Goal: Navigation & Orientation: Find specific page/section

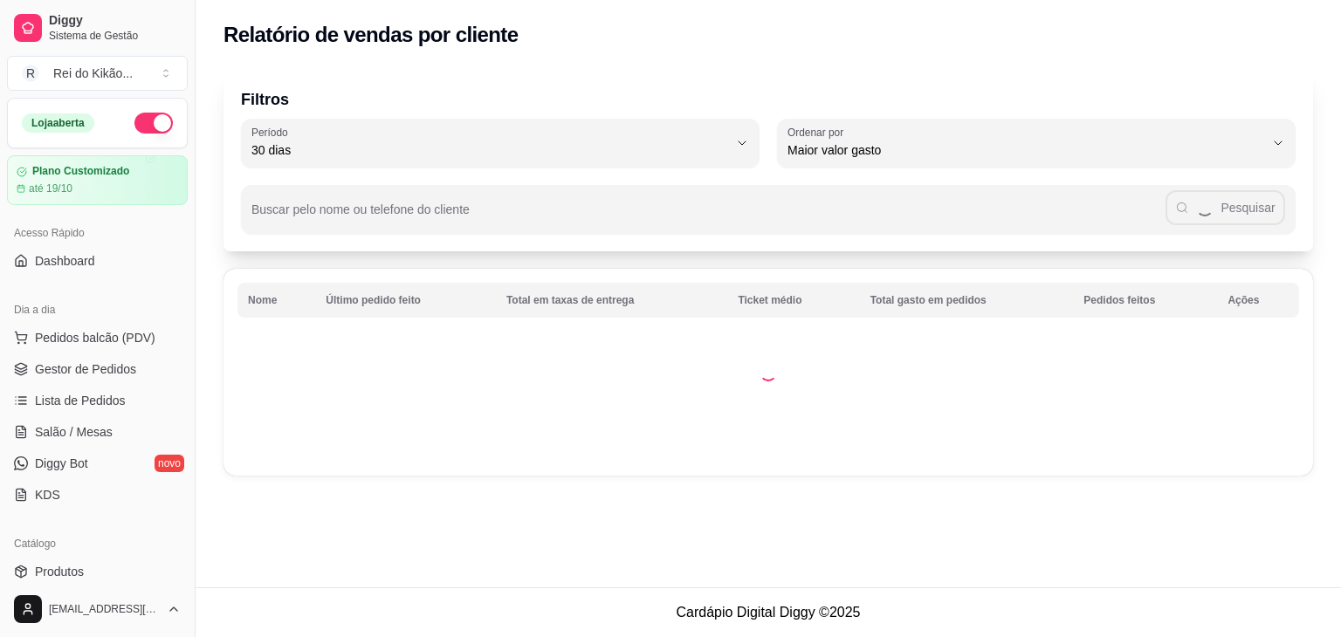
select select "30"
select select "HIGHEST_TOTAL_SPENT_WITH_ORDERS"
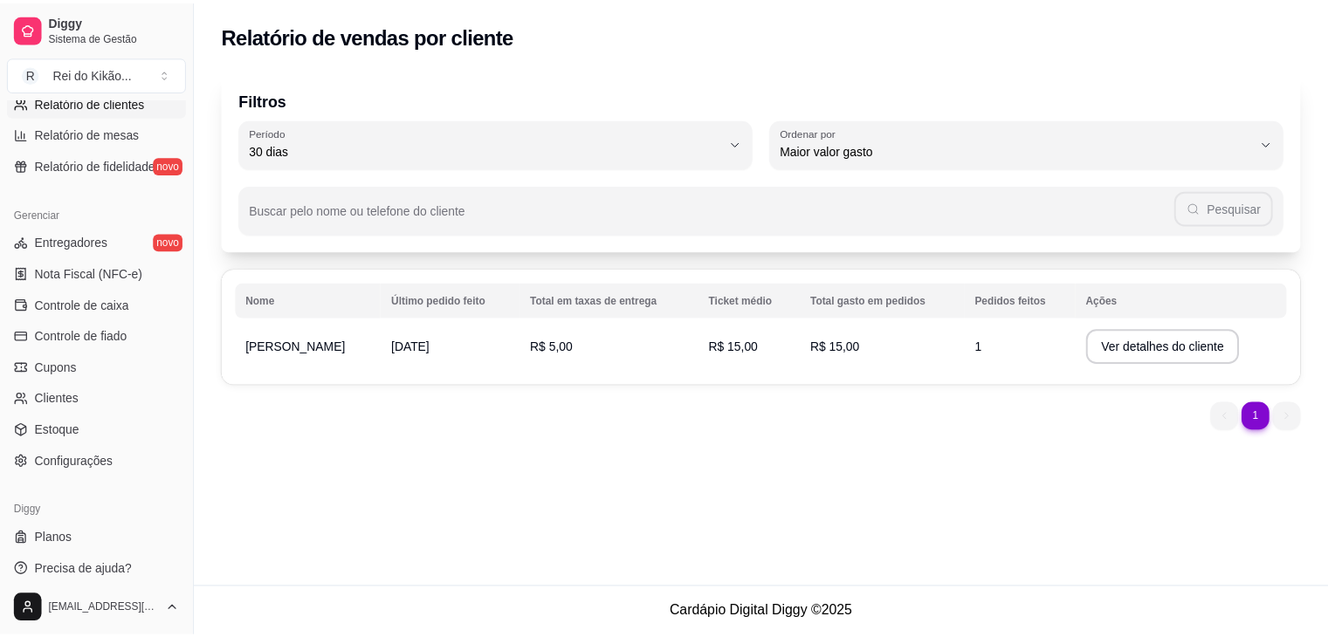
scroll to position [618, 0]
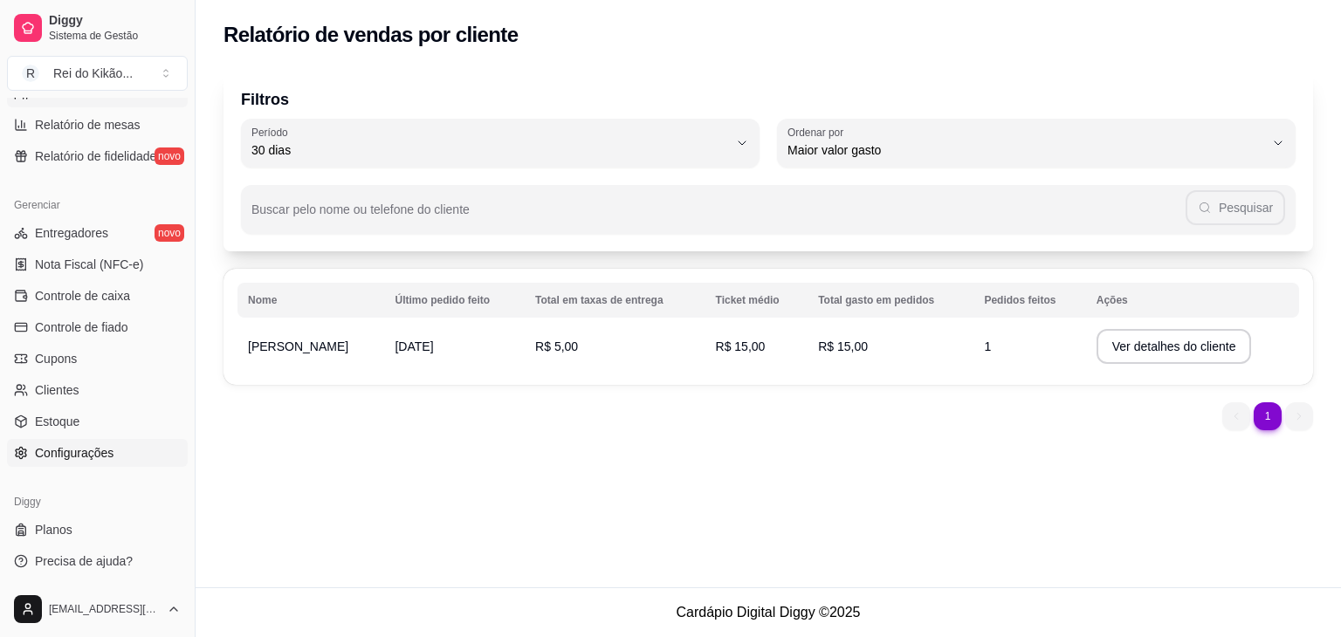
click at [112, 455] on link "Configurações" at bounding box center [97, 453] width 181 height 28
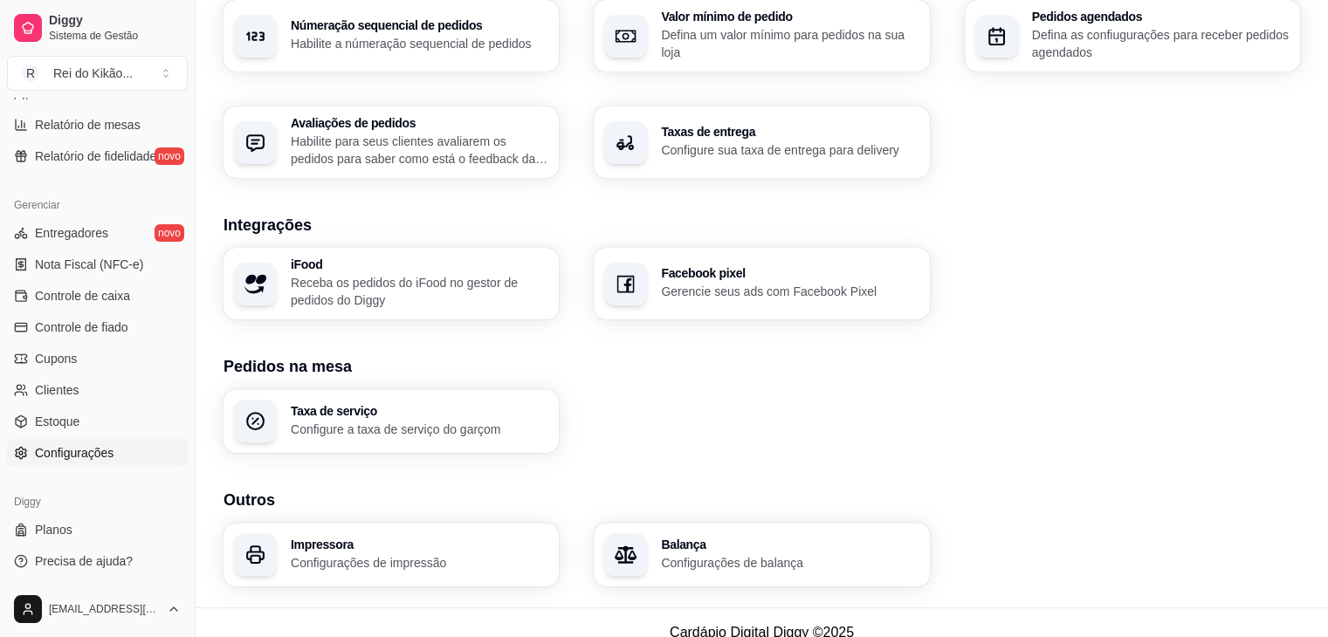
scroll to position [586, 0]
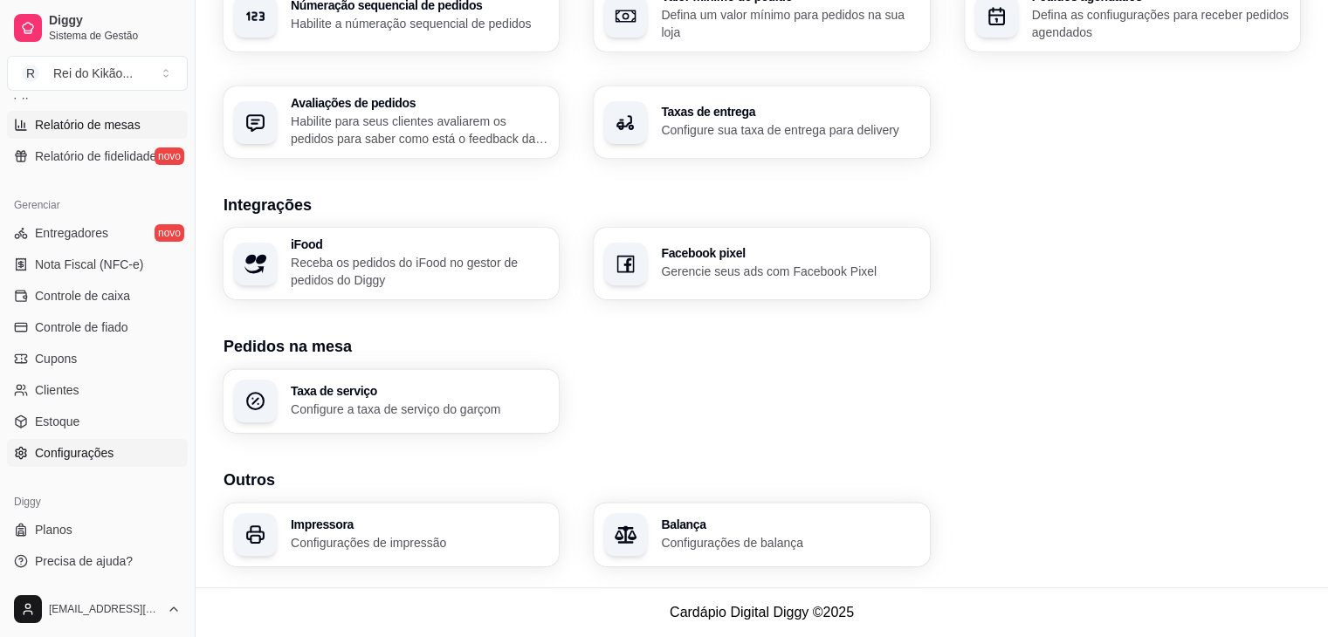
click at [116, 128] on span "Relatório de mesas" at bounding box center [88, 124] width 106 height 17
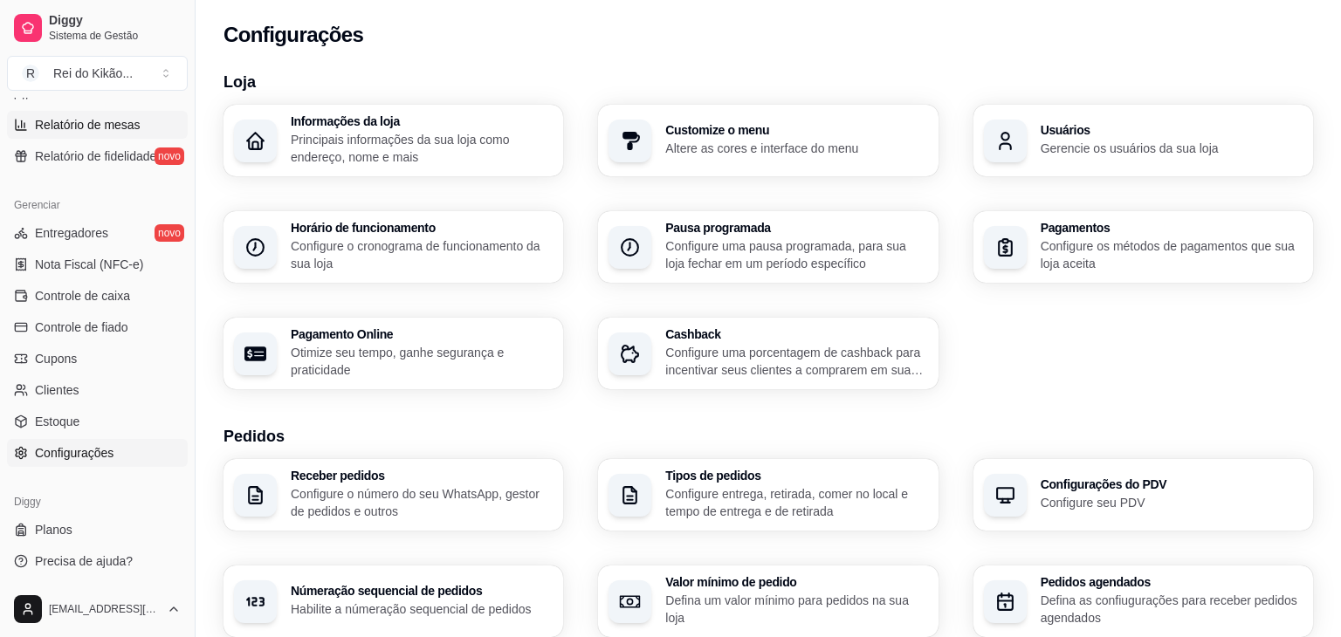
select select "TOTAL_OF_ORDERS"
select select "7"
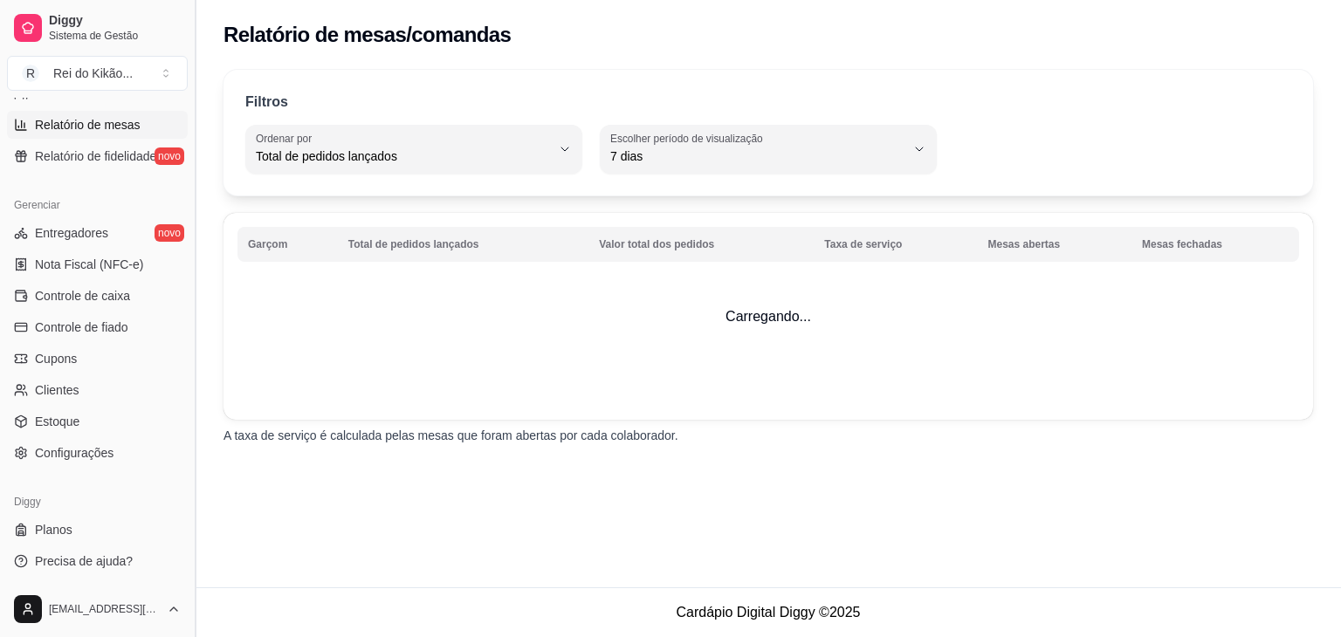
click at [189, 101] on button "Toggle Sidebar" at bounding box center [195, 318] width 14 height 637
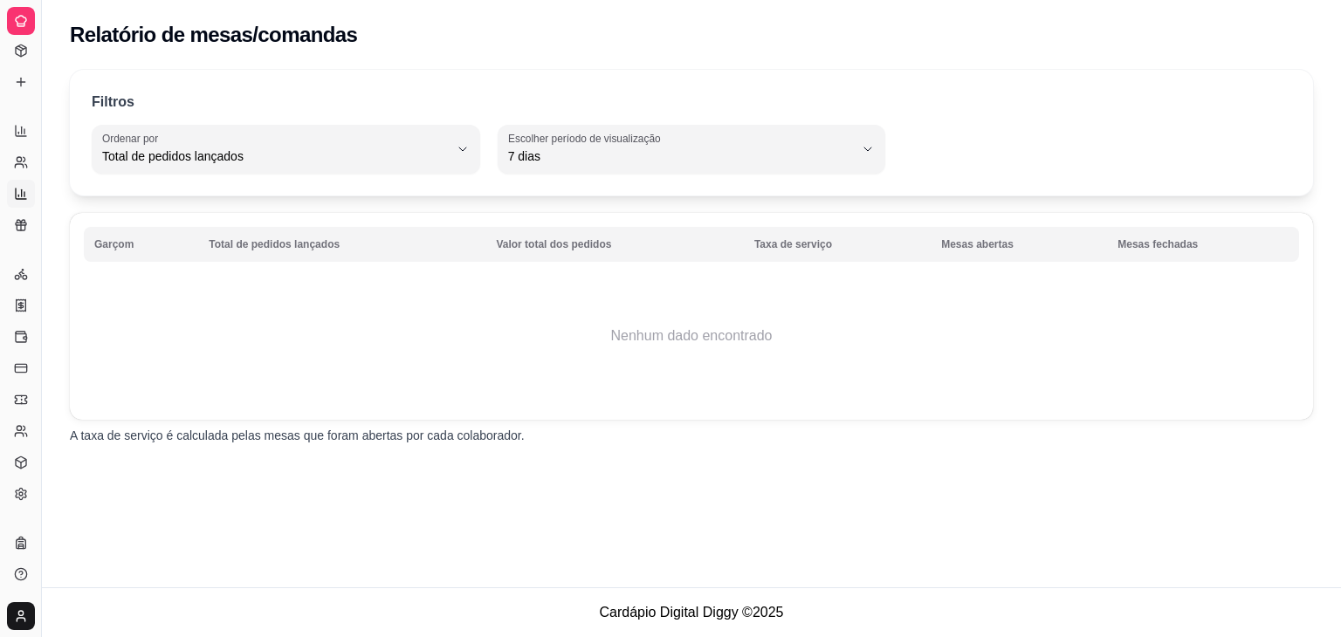
scroll to position [267, 0]
click at [19, 39] on div "Diggy Sistema de Gestão R Rei do Kikão ..." at bounding box center [20, 21] width 41 height 42
click at [17, 28] on div at bounding box center [21, 21] width 28 height 28
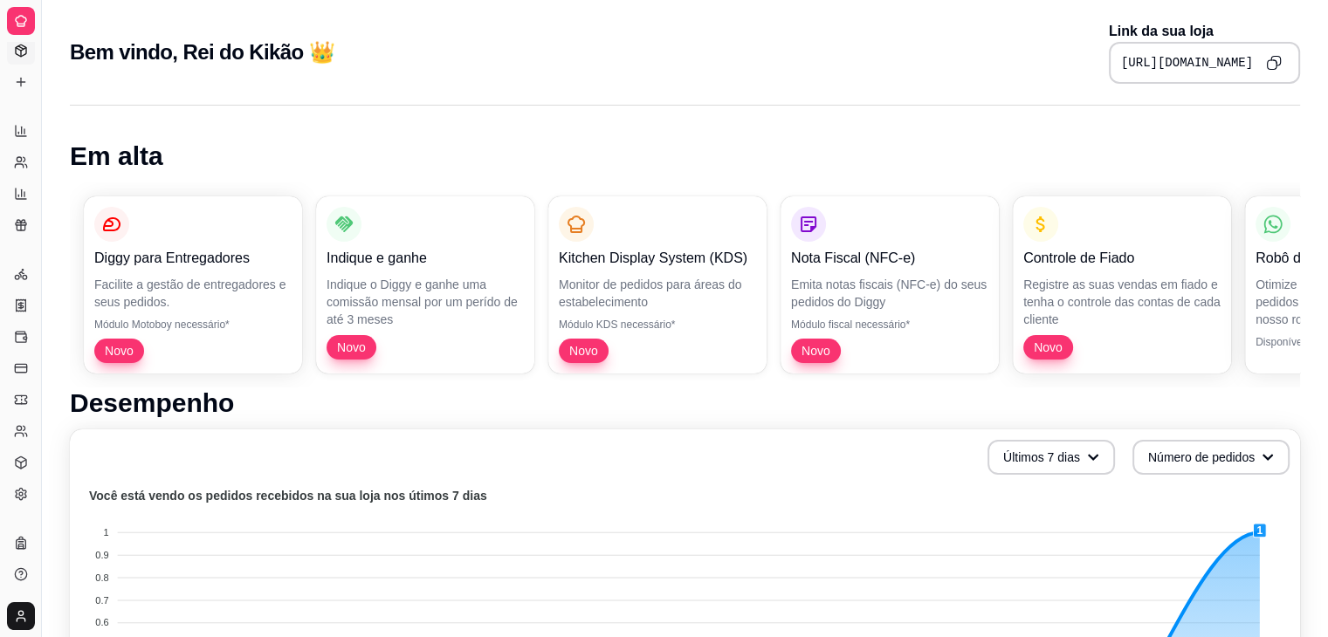
click at [27, 46] on icon at bounding box center [21, 51] width 14 height 14
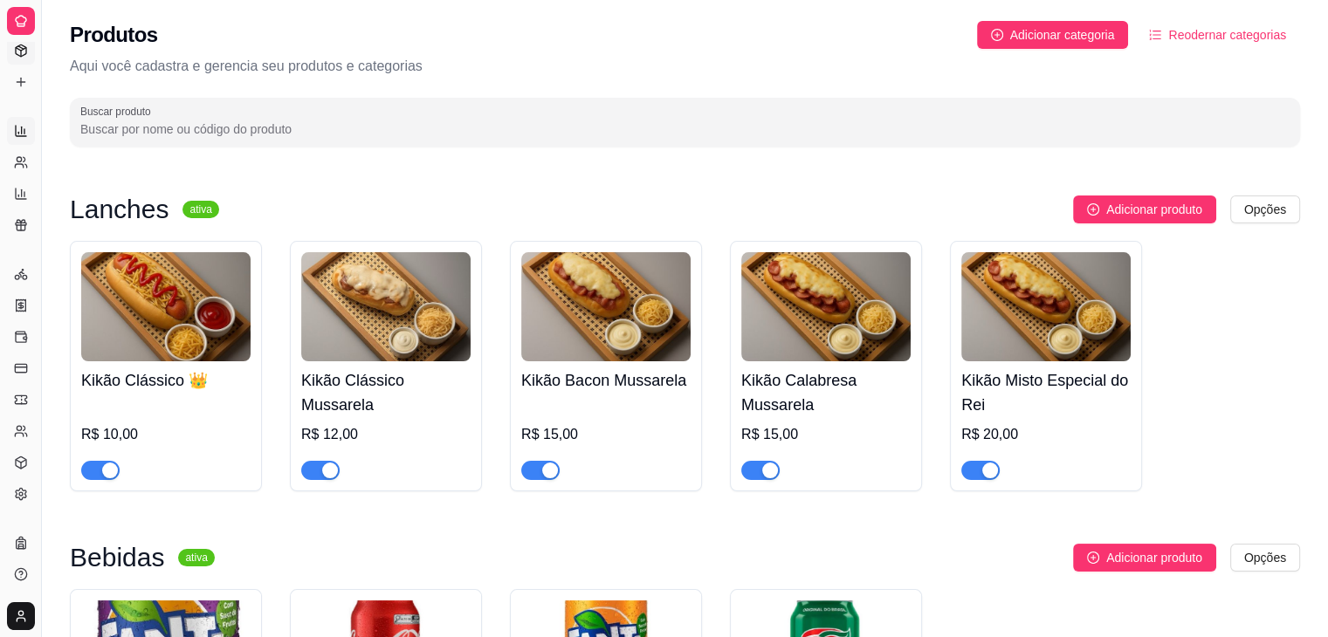
click at [25, 130] on icon at bounding box center [21, 131] width 14 height 14
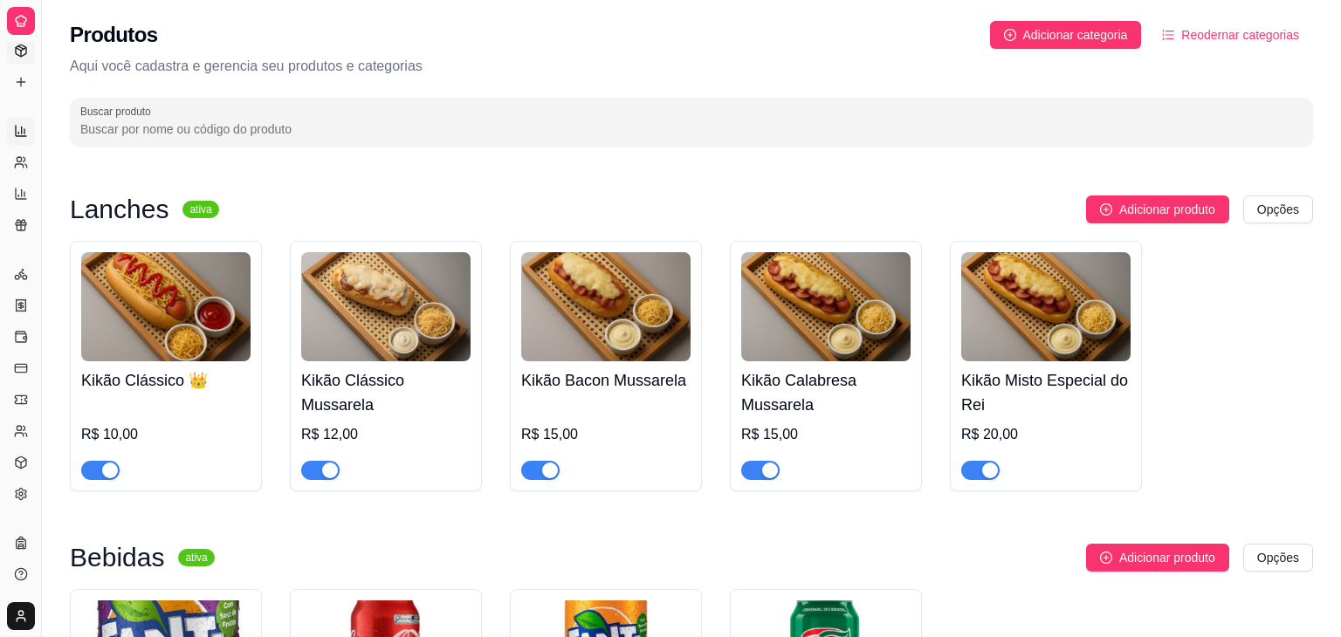
select select "ALL"
select select "0"
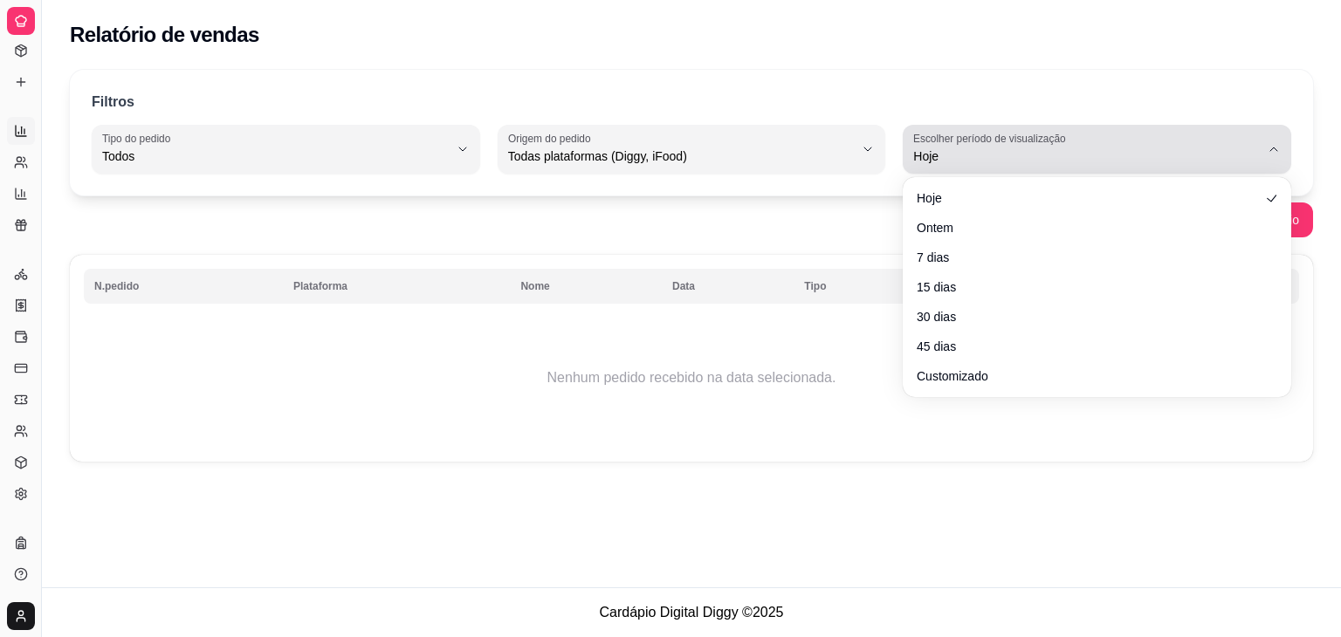
click at [944, 141] on label "Escolher período de visualização" at bounding box center [992, 138] width 158 height 15
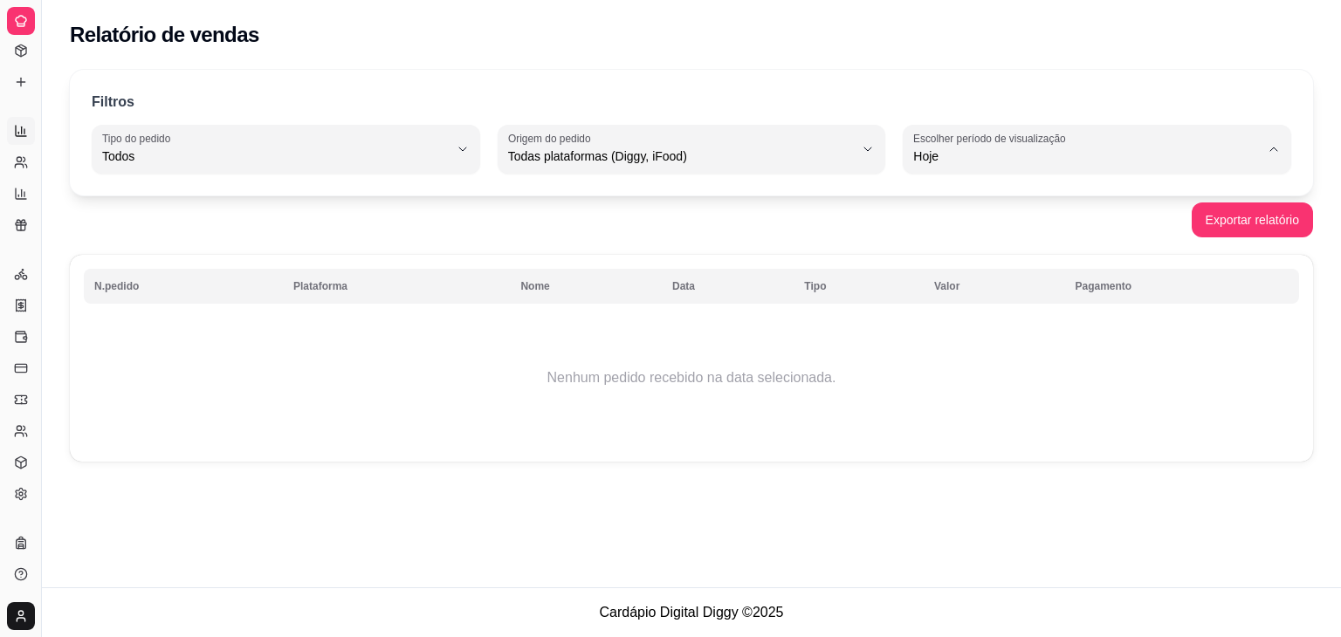
click at [953, 199] on span "Hoje" at bounding box center [1088, 197] width 329 height 17
click at [38, 177] on button "Toggle Sidebar" at bounding box center [41, 318] width 14 height 637
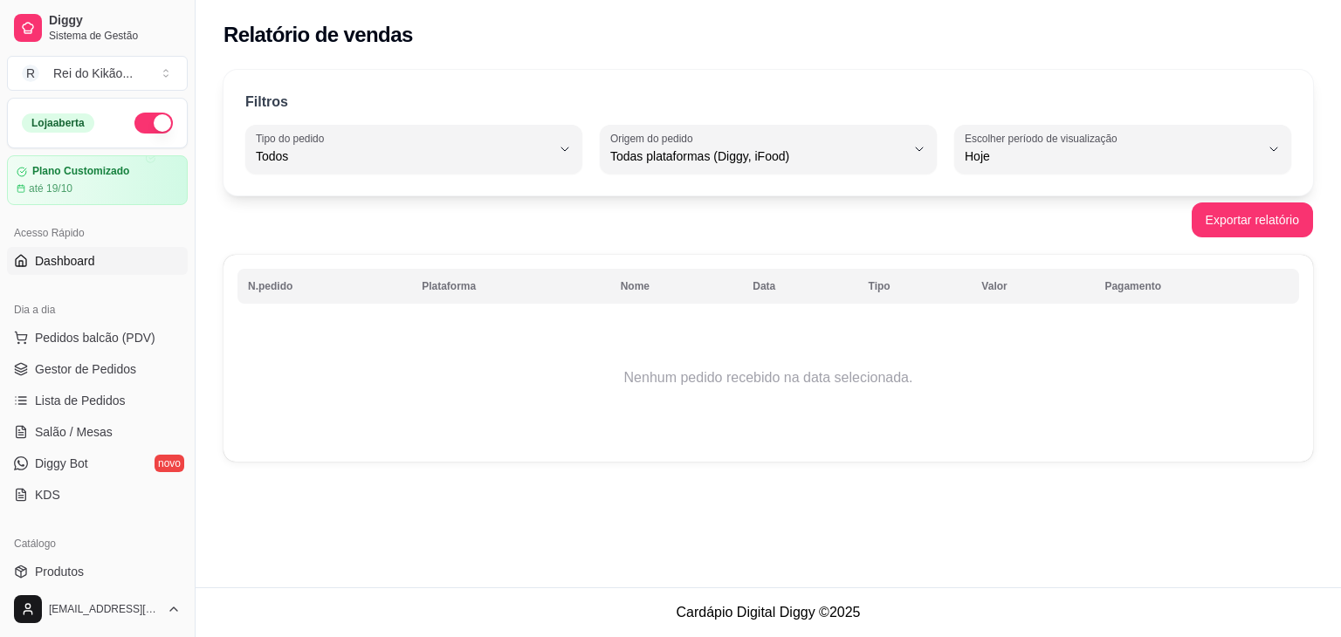
click at [92, 257] on span "Dashboard" at bounding box center [65, 260] width 60 height 17
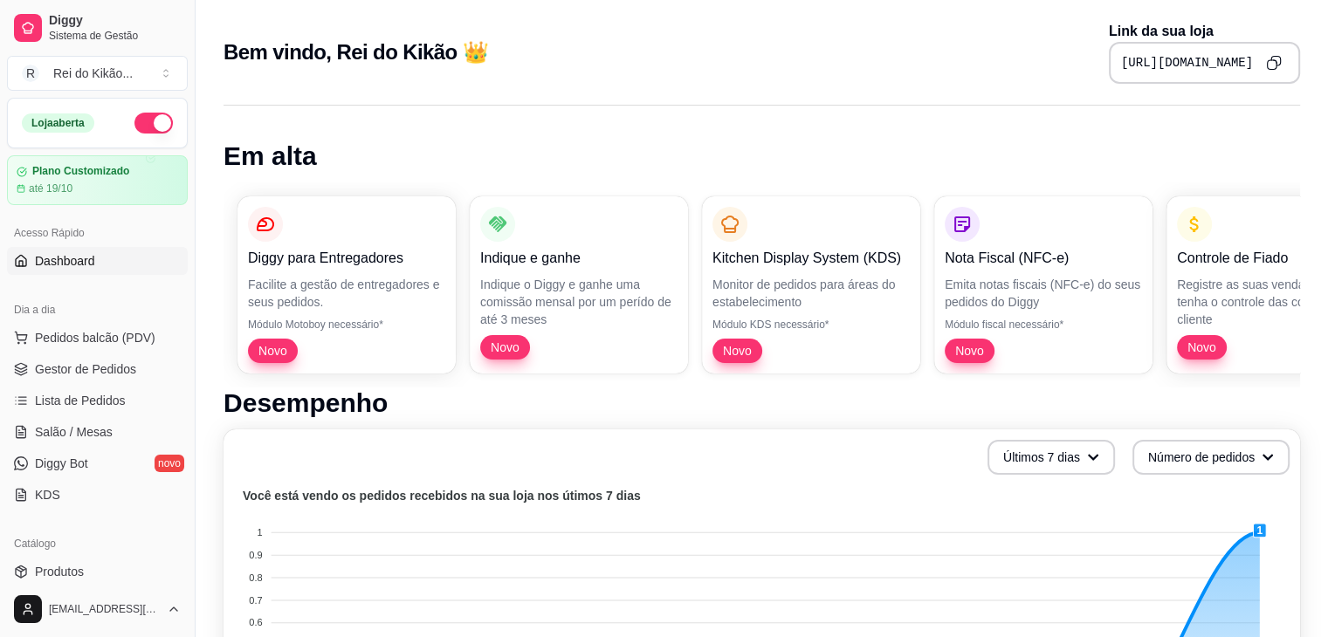
click at [1196, 404] on h1 "Desempenho" at bounding box center [761, 403] width 1076 height 31
drag, startPoint x: 1196, startPoint y: 404, endPoint x: 1055, endPoint y: 409, distance: 140.6
click at [1055, 409] on h1 "Desempenho" at bounding box center [761, 403] width 1076 height 31
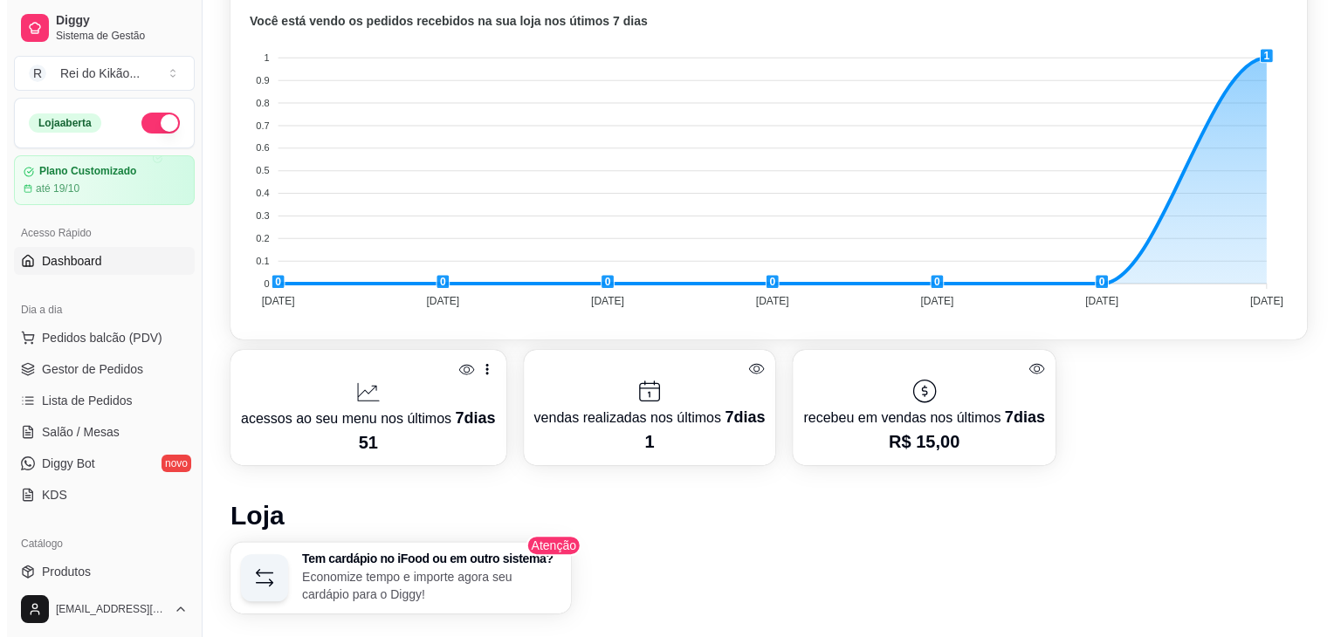
scroll to position [477, 0]
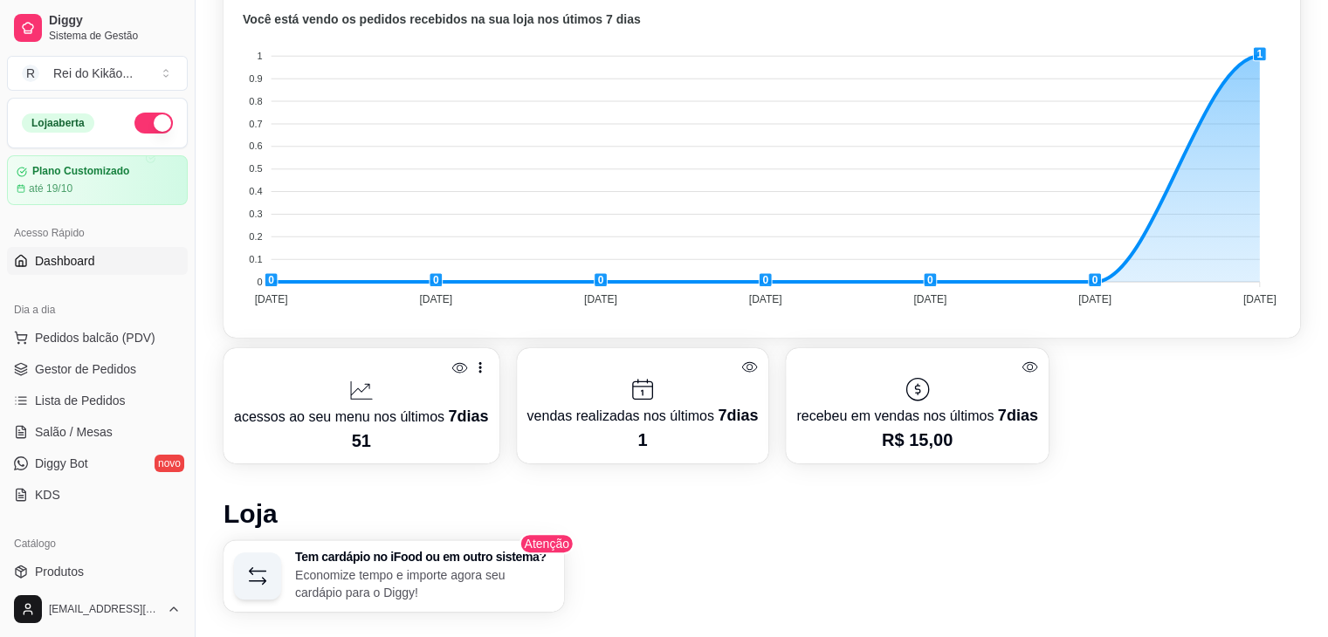
click at [392, 424] on p "acessos ao seu menu nos últimos 7 dias" at bounding box center [361, 416] width 255 height 24
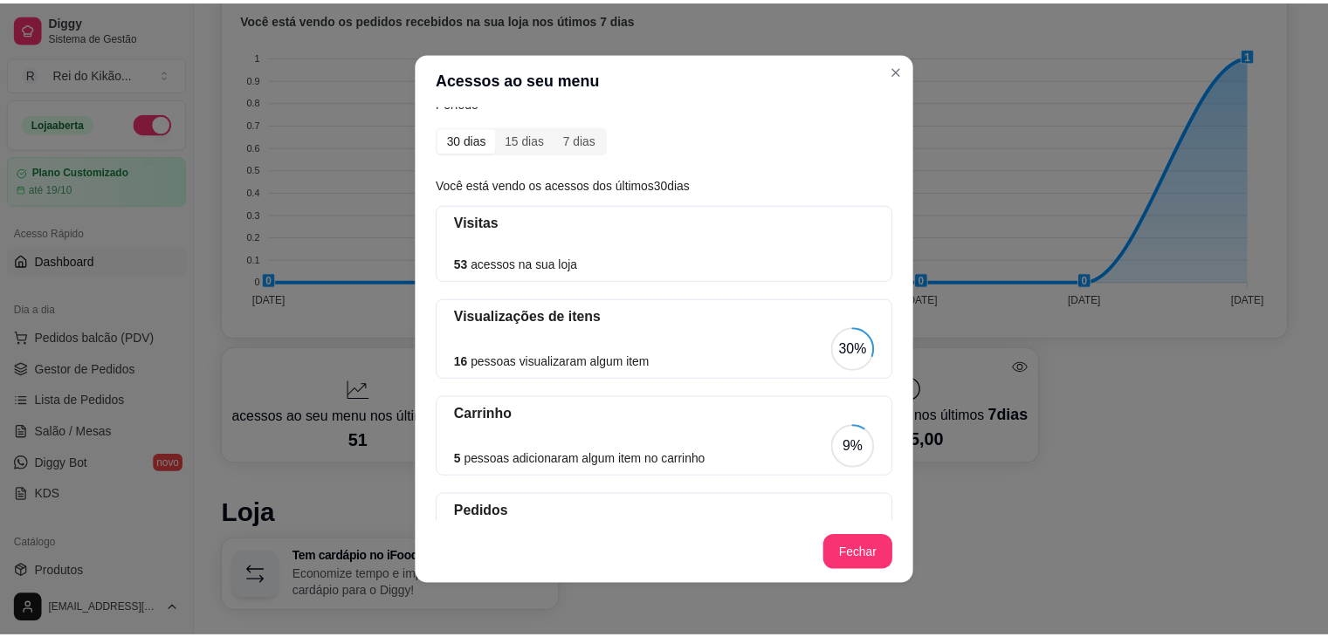
scroll to position [0, 0]
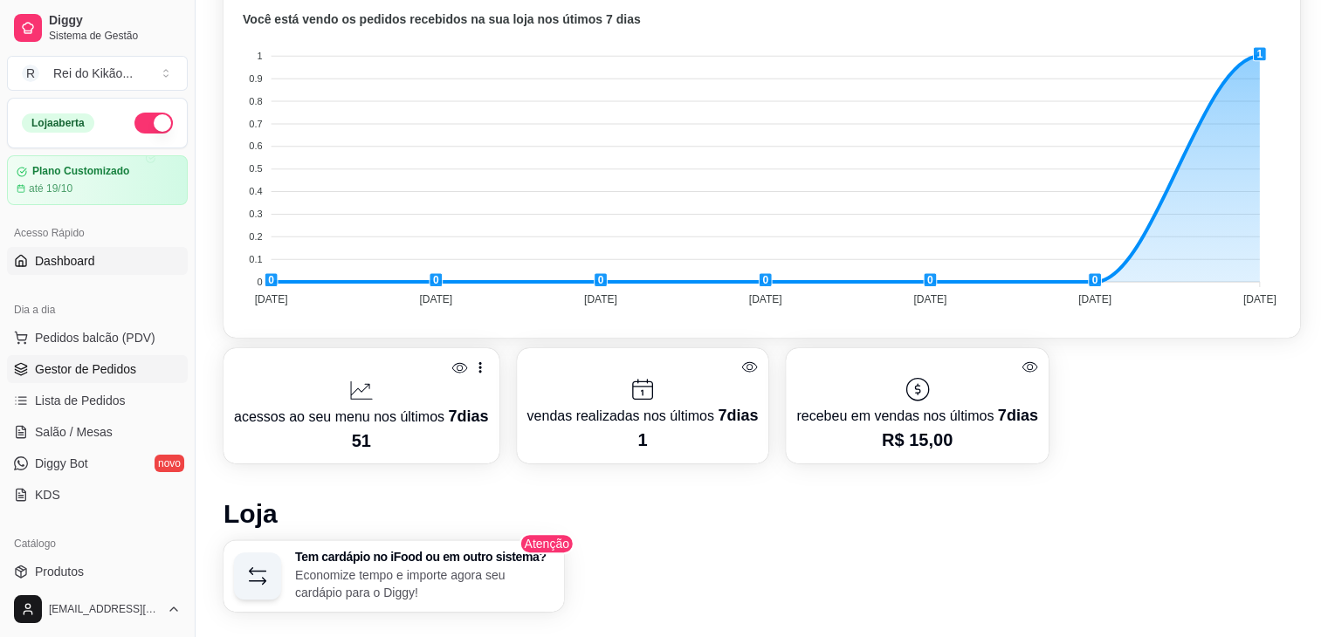
click at [110, 373] on span "Gestor de Pedidos" at bounding box center [85, 369] width 101 height 17
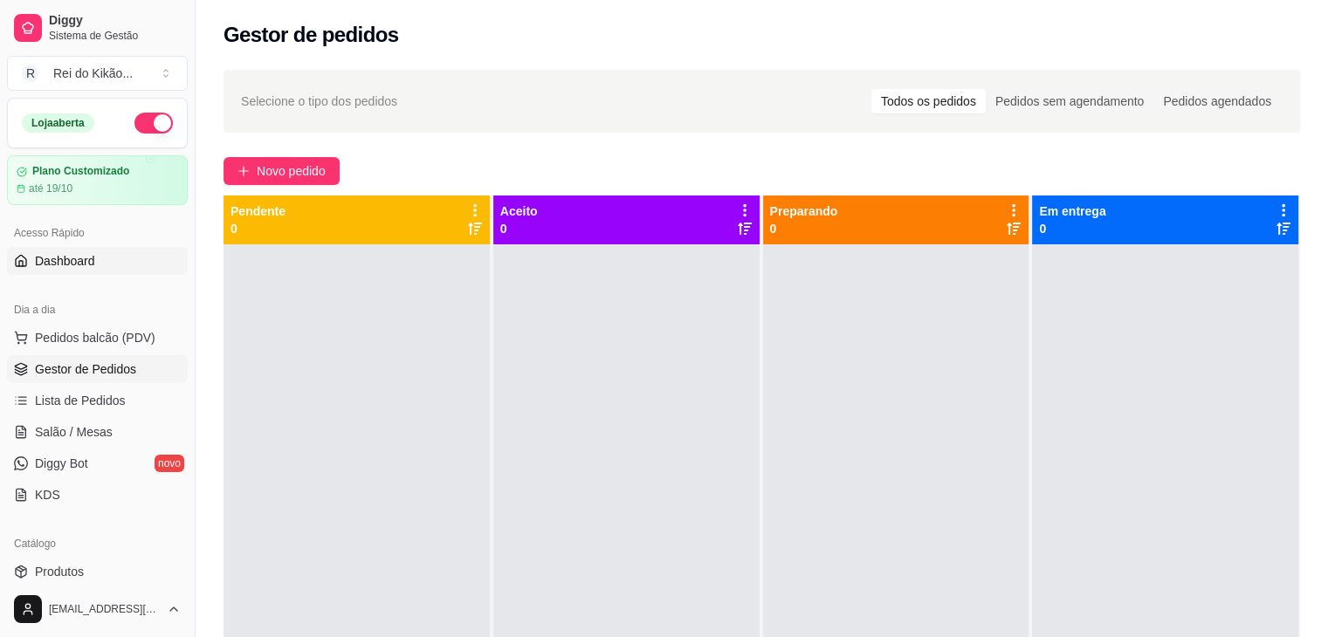
click at [91, 255] on span "Dashboard" at bounding box center [65, 260] width 60 height 17
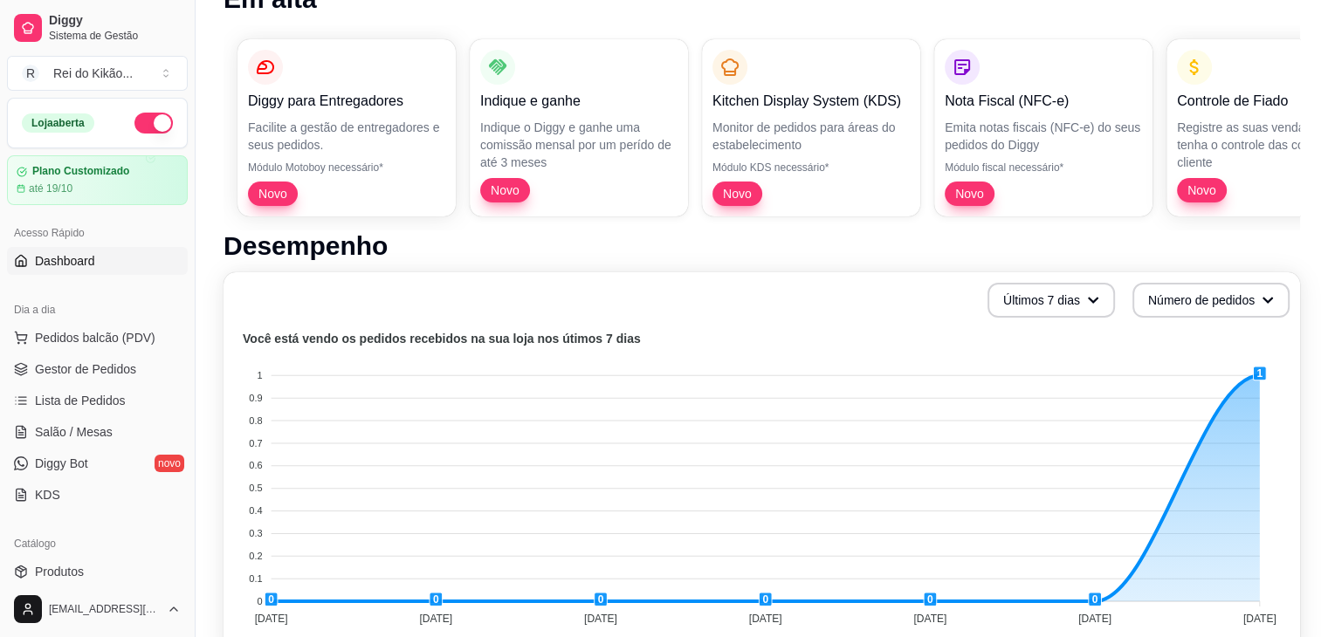
click at [62, 252] on span "Dashboard" at bounding box center [65, 260] width 60 height 17
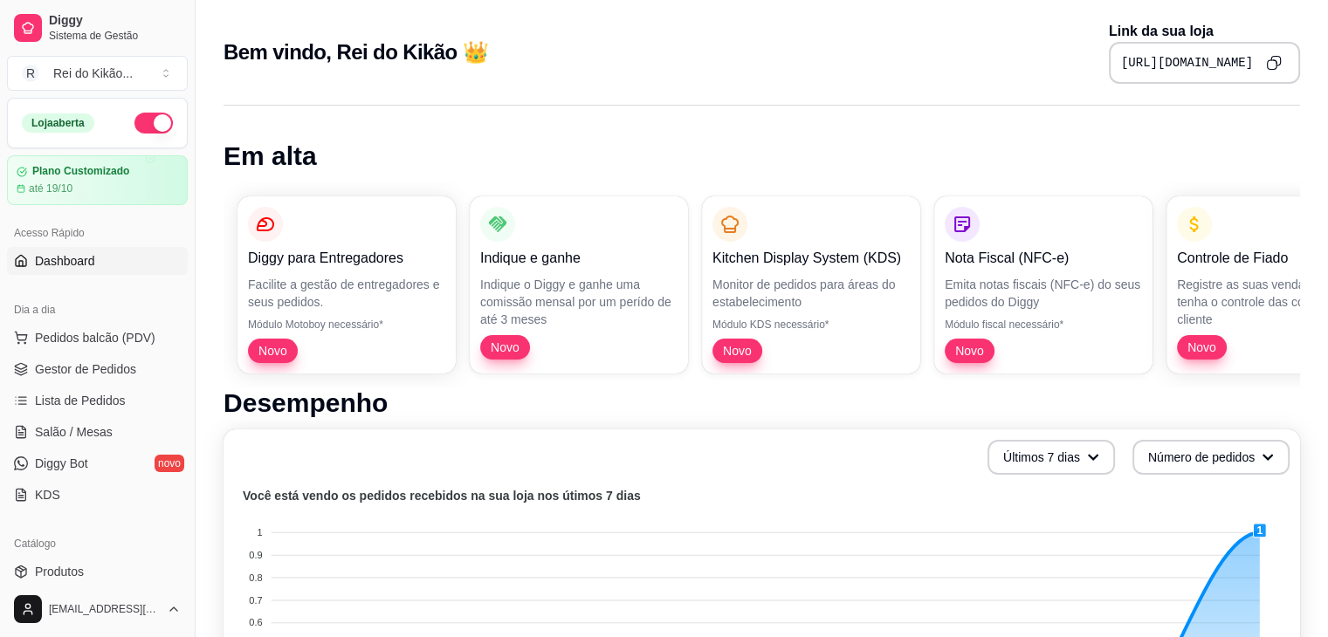
drag, startPoint x: 189, startPoint y: 204, endPoint x: 199, endPoint y: 254, distance: 50.8
click at [199, 254] on button "Toggle Sidebar" at bounding box center [195, 318] width 14 height 637
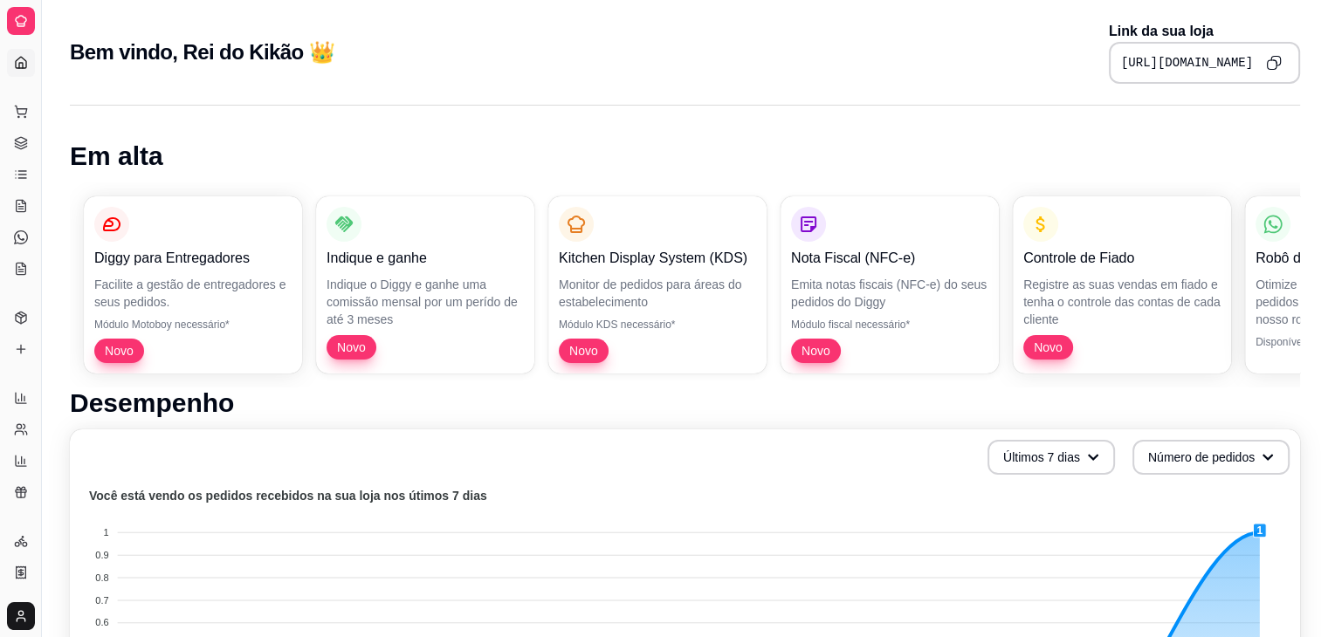
click at [10, 67] on link "Dashboard" at bounding box center [21, 63] width 28 height 28
click at [28, 231] on link "Diggy Bot novo" at bounding box center [21, 237] width 28 height 28
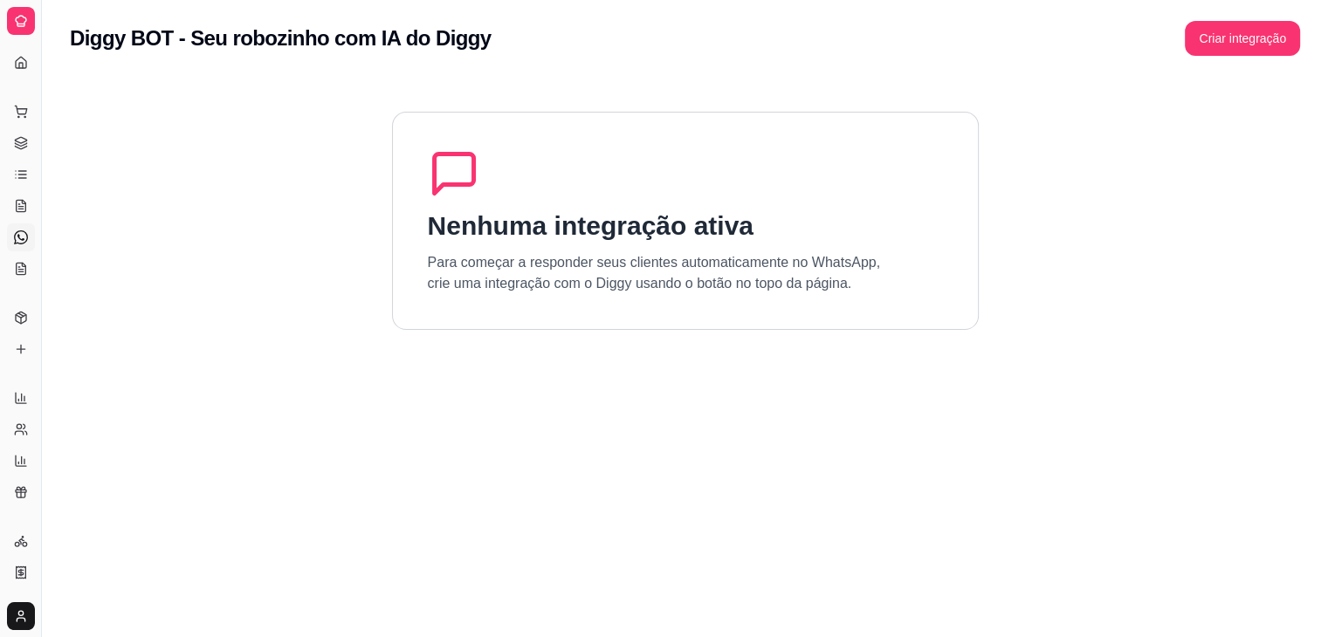
click at [13, 70] on div "Dia a dia" at bounding box center [20, 84] width 27 height 28
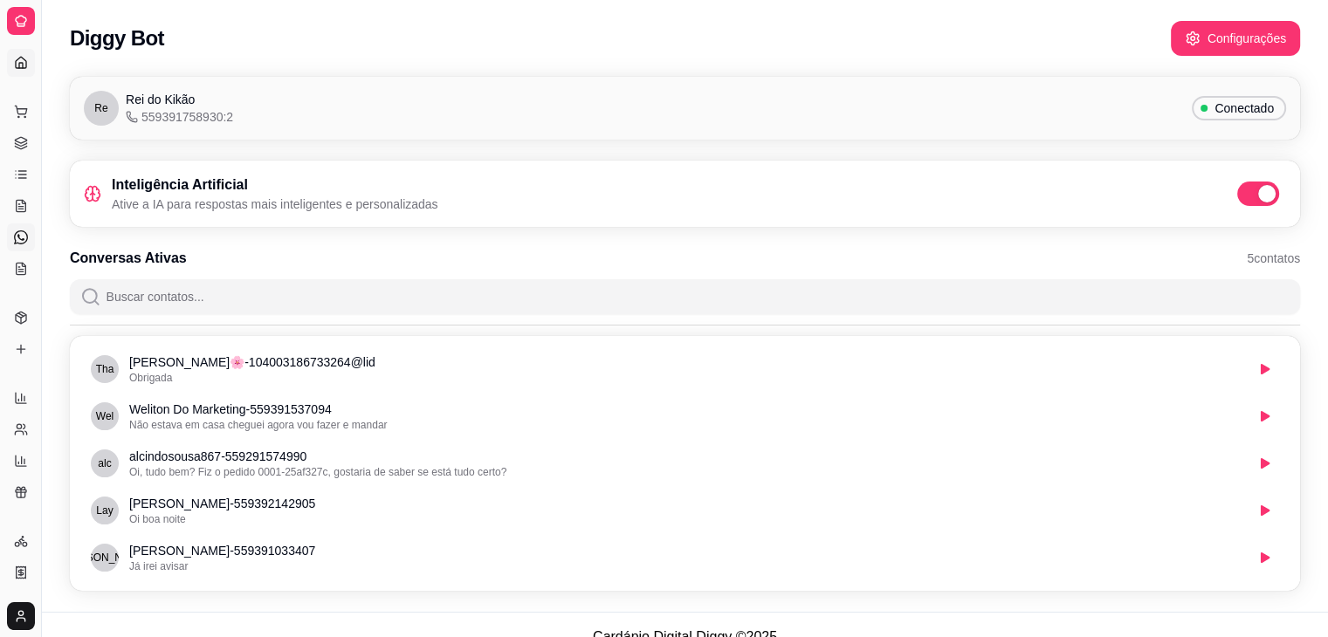
click at [17, 61] on icon at bounding box center [21, 63] width 14 height 14
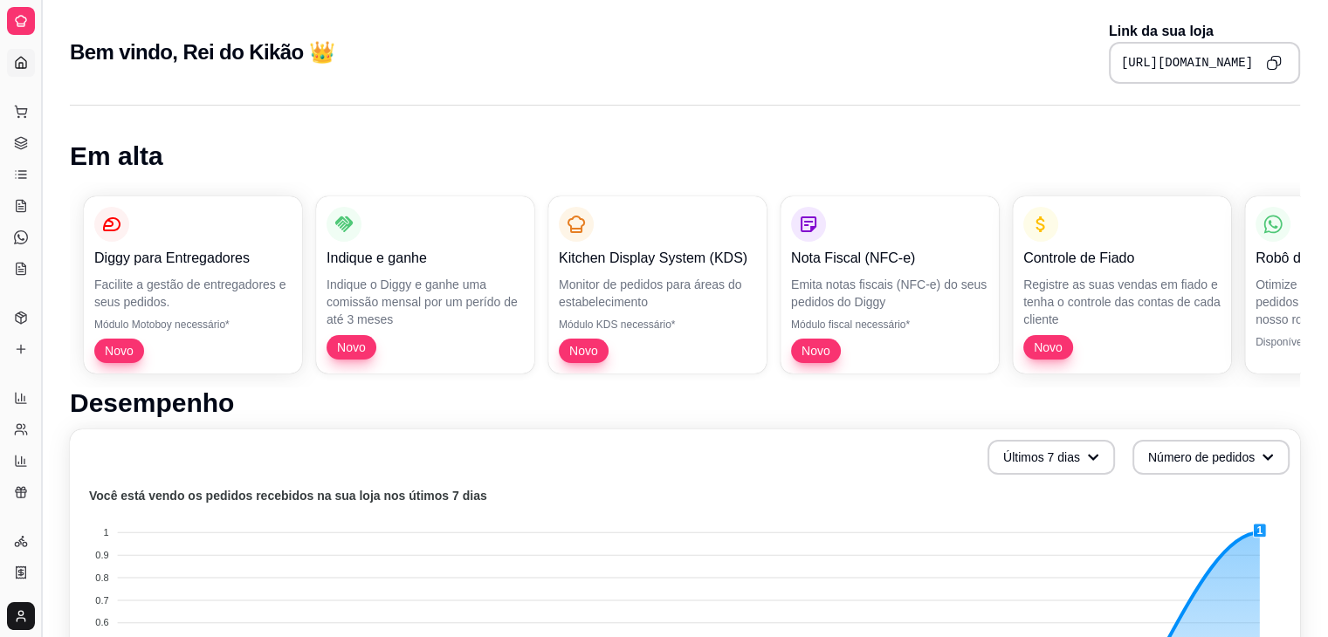
click at [38, 117] on button "Toggle Sidebar" at bounding box center [41, 318] width 14 height 637
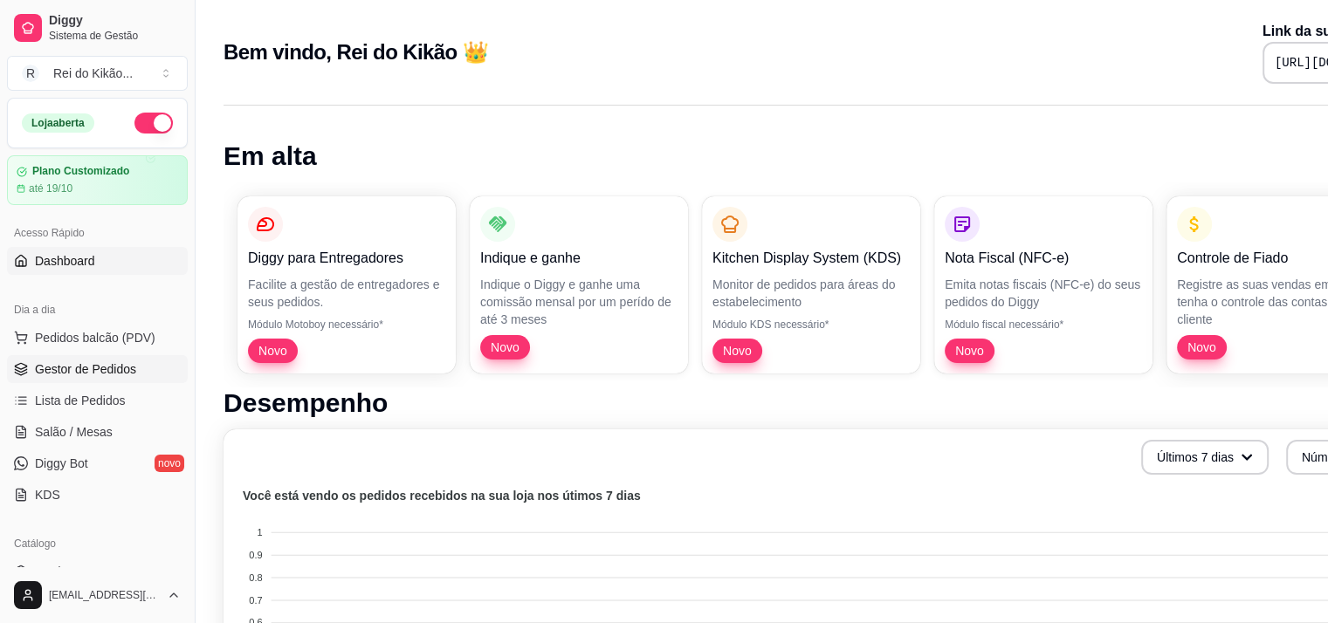
click at [163, 377] on link "Gestor de Pedidos" at bounding box center [97, 369] width 181 height 28
